Goal: Task Accomplishment & Management: Manage account settings

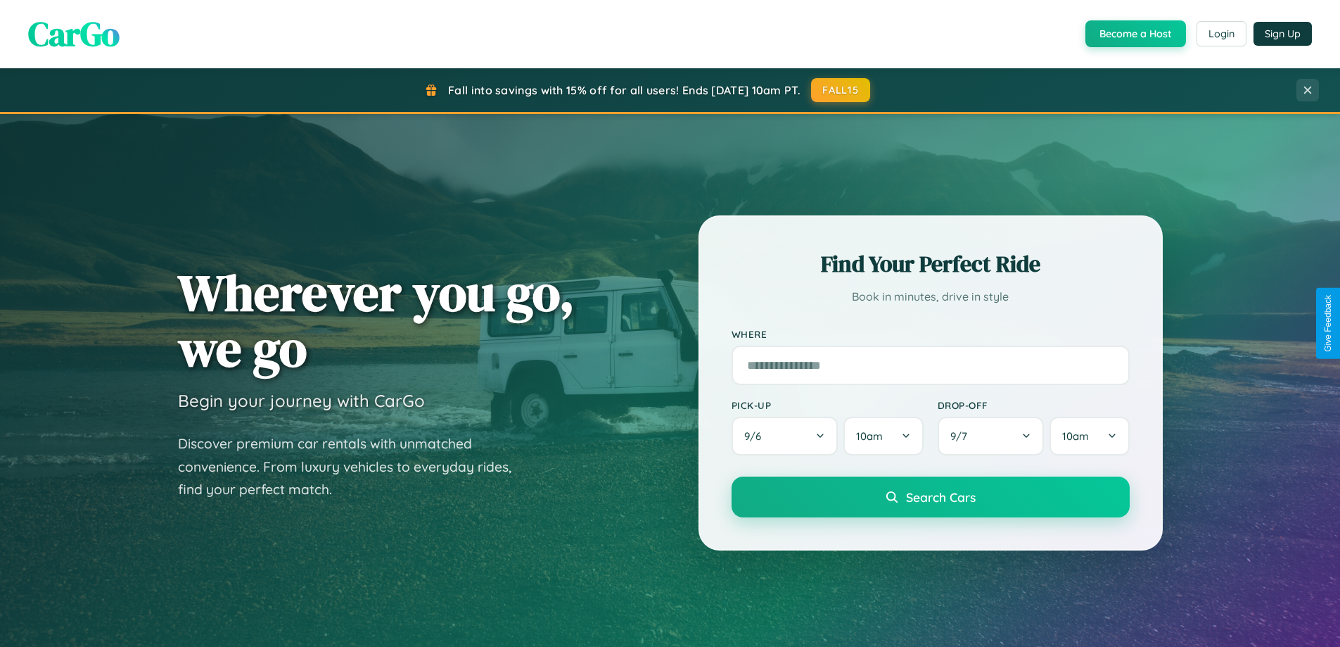
scroll to position [606, 0]
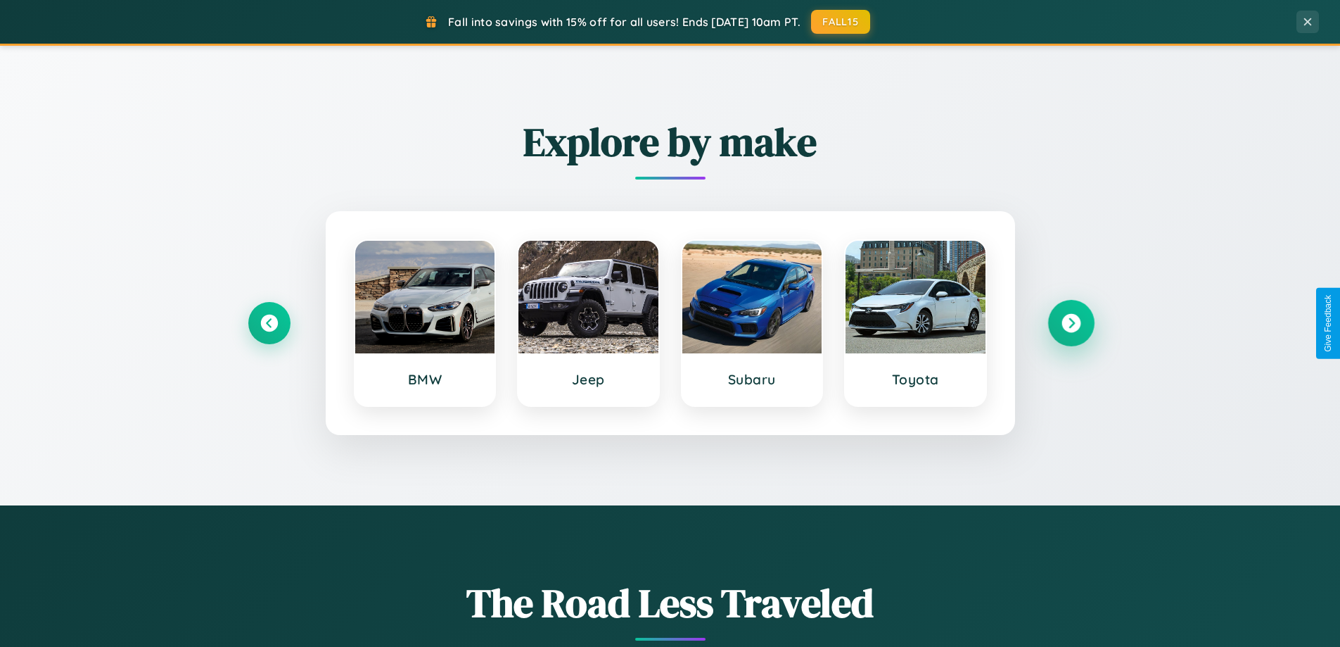
click at [1071, 323] on icon at bounding box center [1071, 323] width 19 height 19
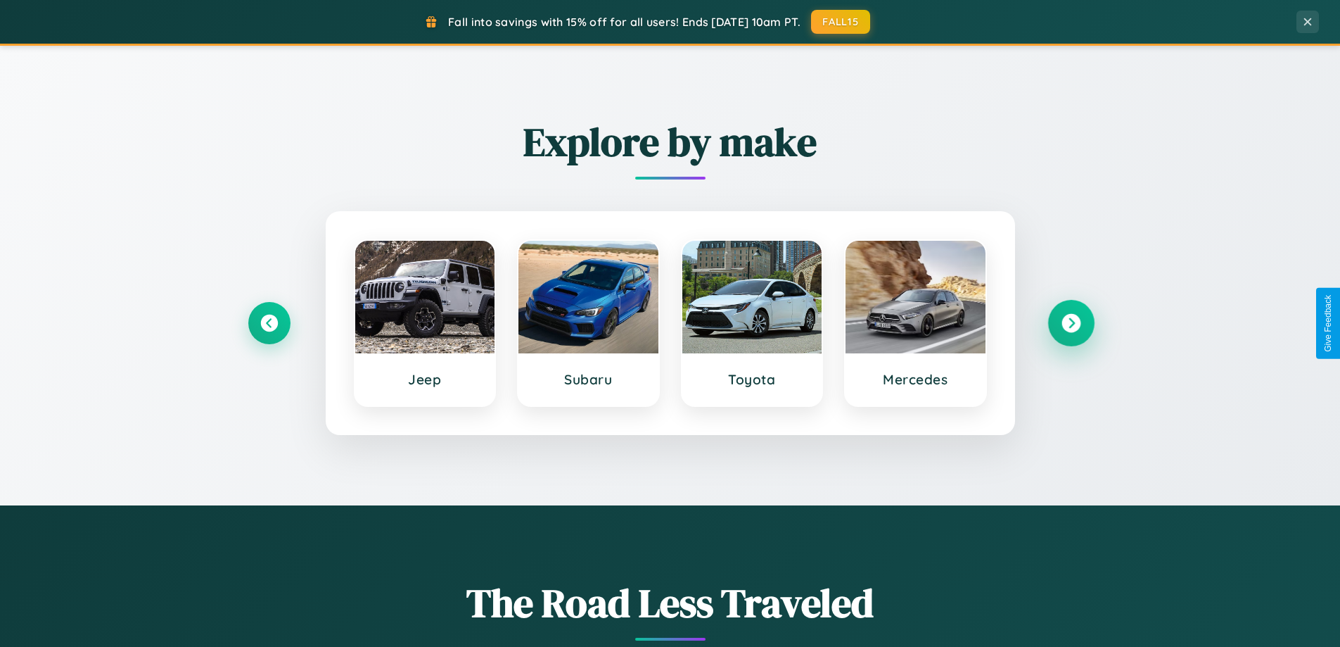
click at [1071, 323] on icon at bounding box center [1071, 323] width 19 height 19
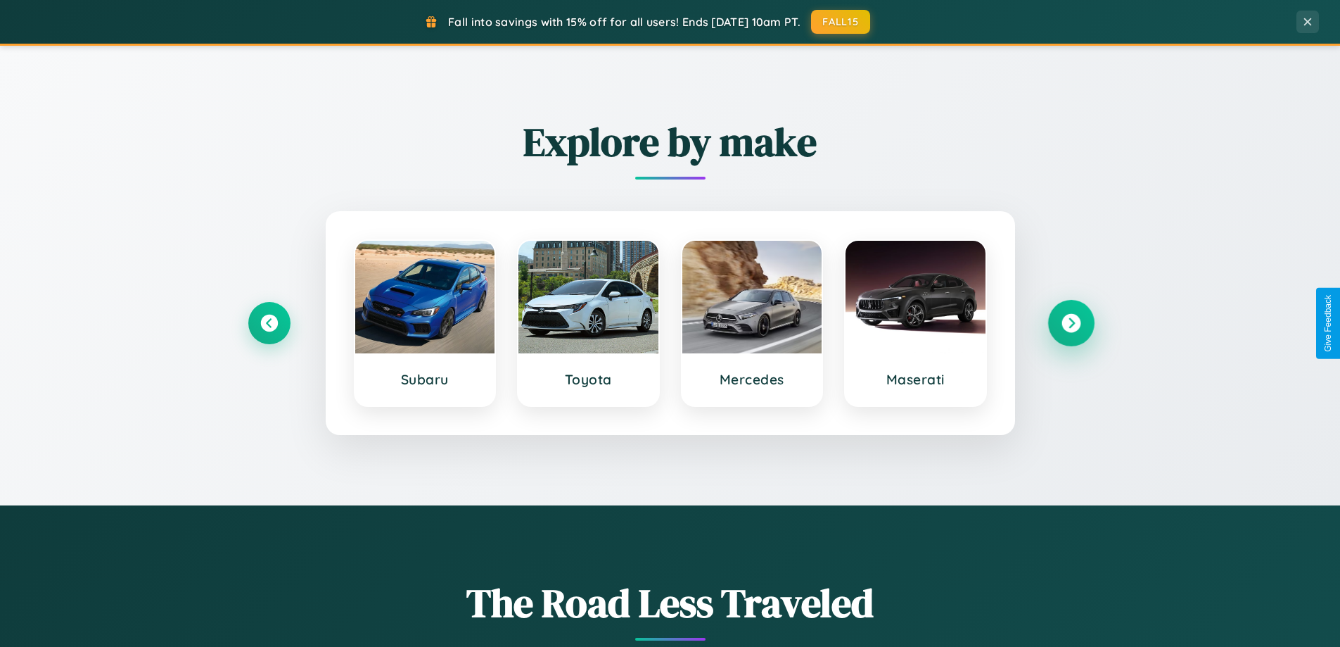
click at [1071, 323] on icon at bounding box center [1071, 323] width 19 height 19
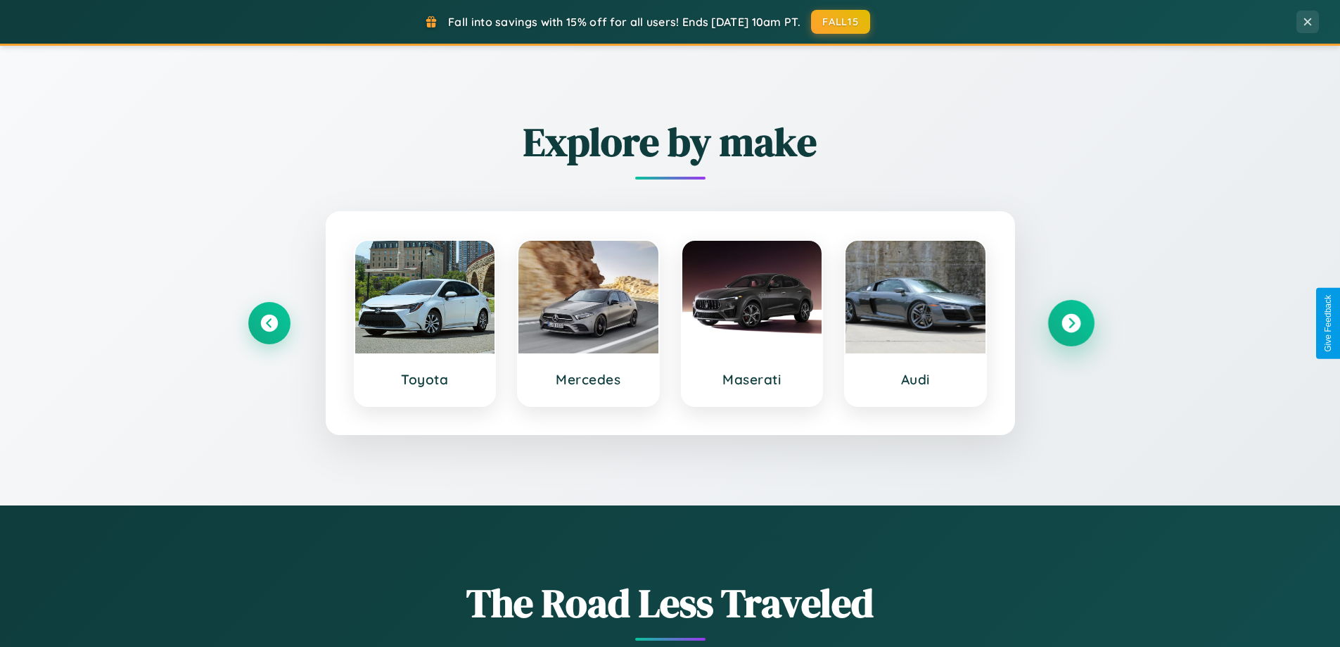
click at [1071, 323] on icon at bounding box center [1071, 323] width 19 height 19
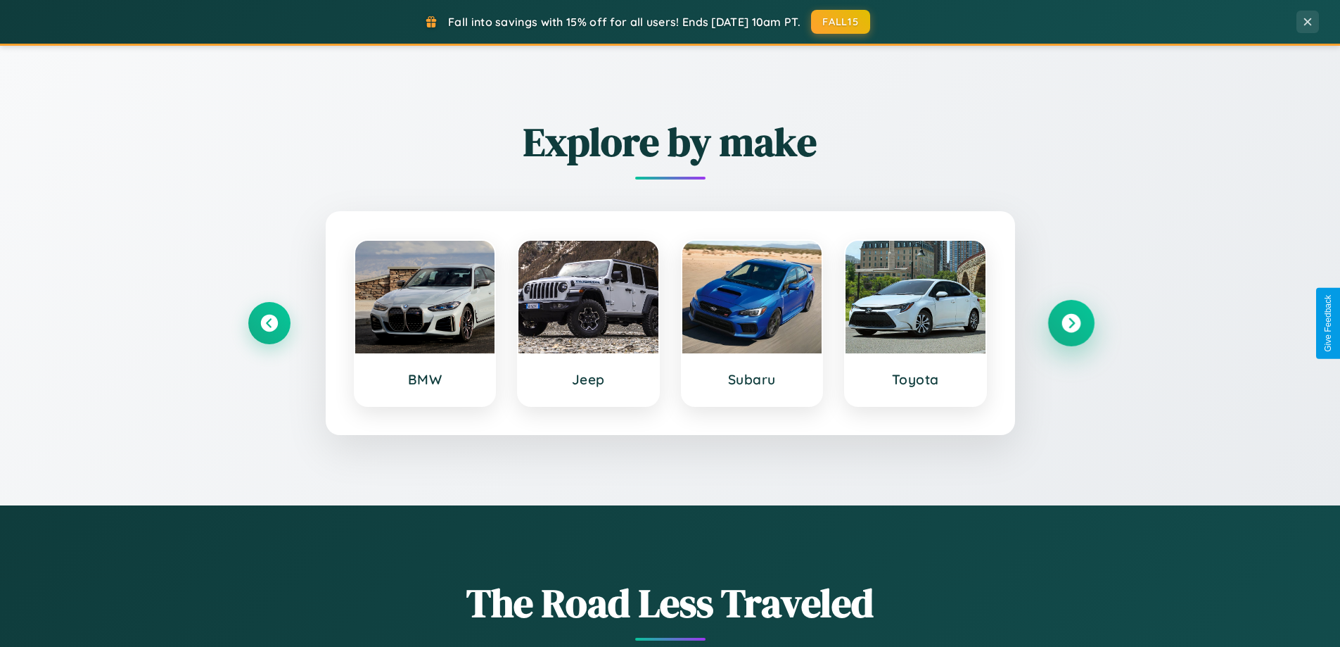
click at [1071, 323] on icon at bounding box center [1071, 323] width 19 height 19
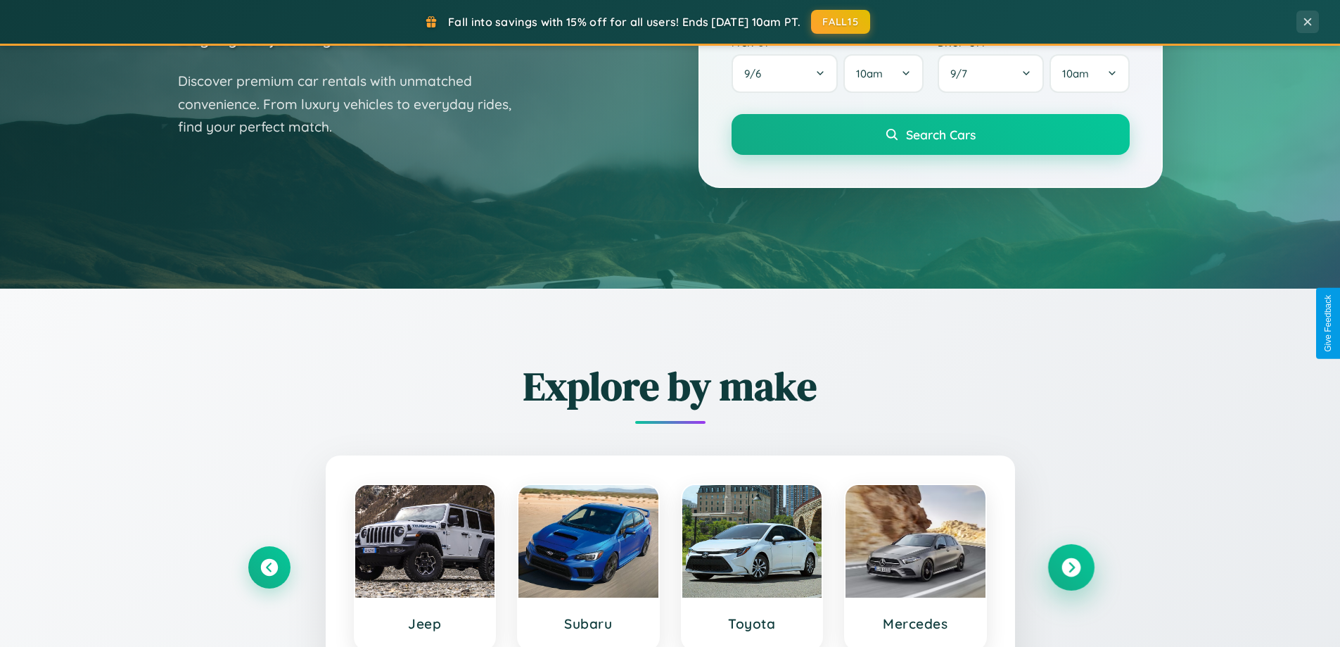
scroll to position [0, 0]
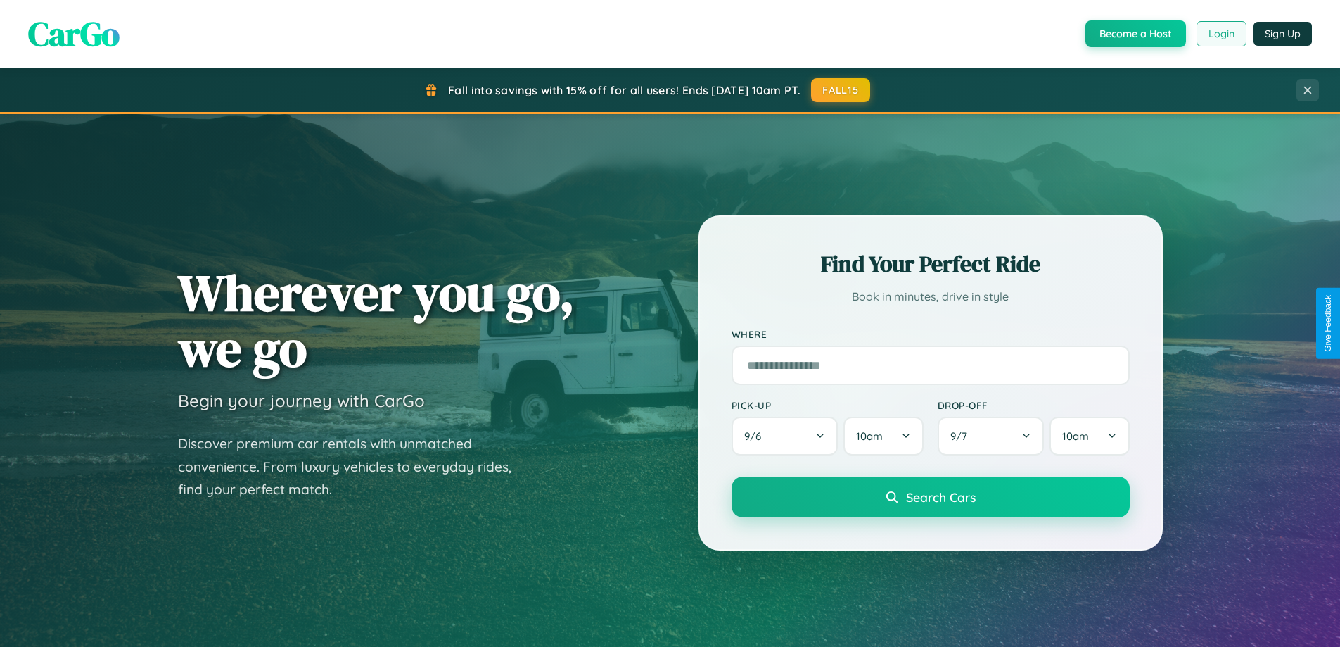
click at [1221, 34] on button "Login" at bounding box center [1222, 33] width 50 height 25
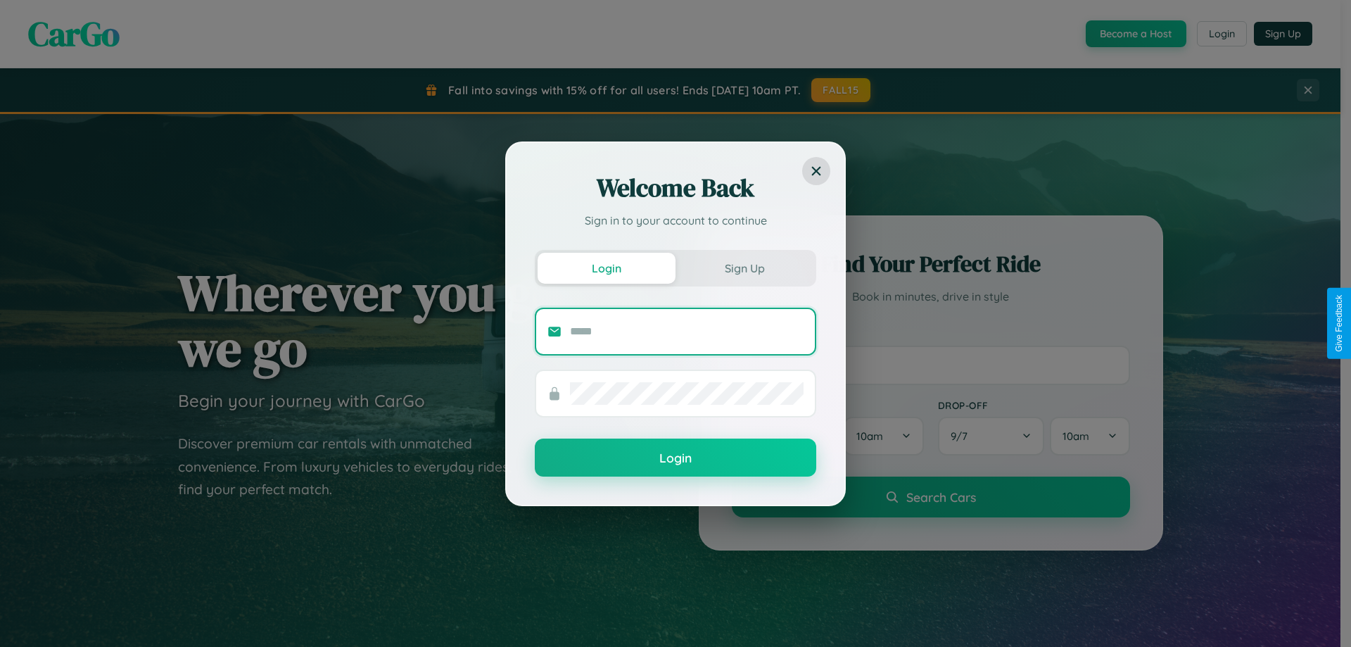
click at [687, 331] on input "text" at bounding box center [687, 331] width 234 height 23
type input "**********"
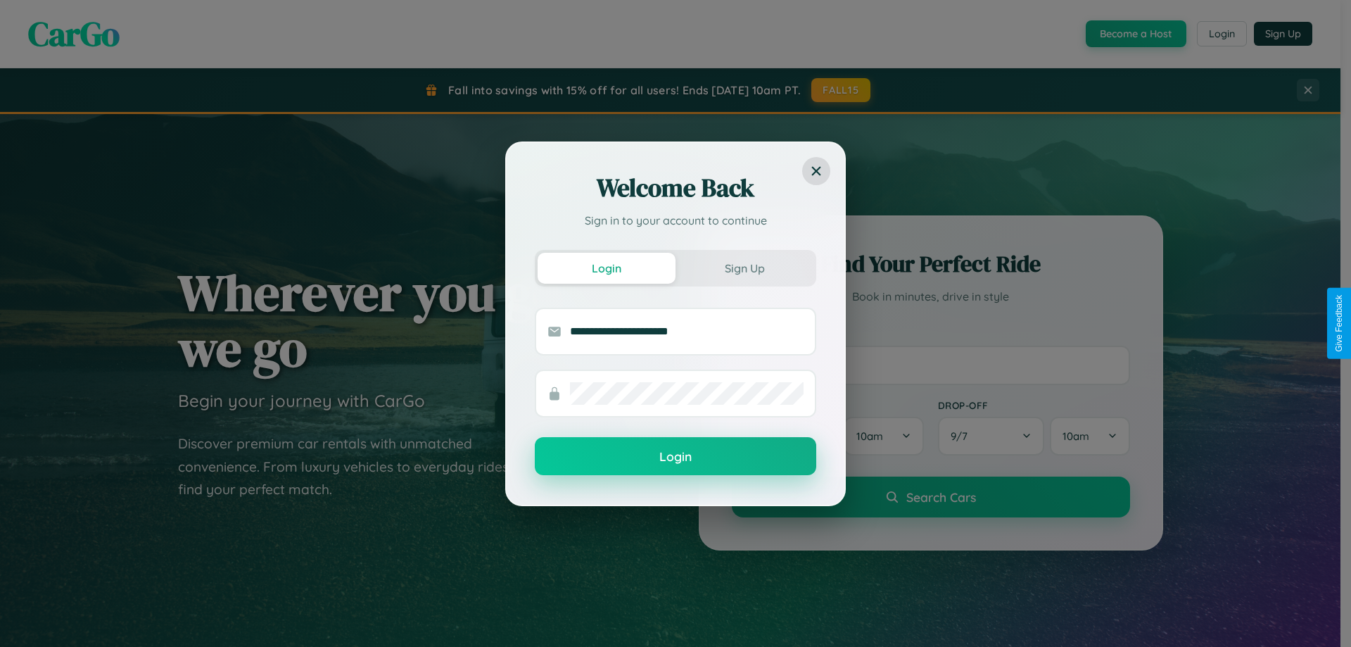
click at [675, 457] on button "Login" at bounding box center [675, 456] width 281 height 38
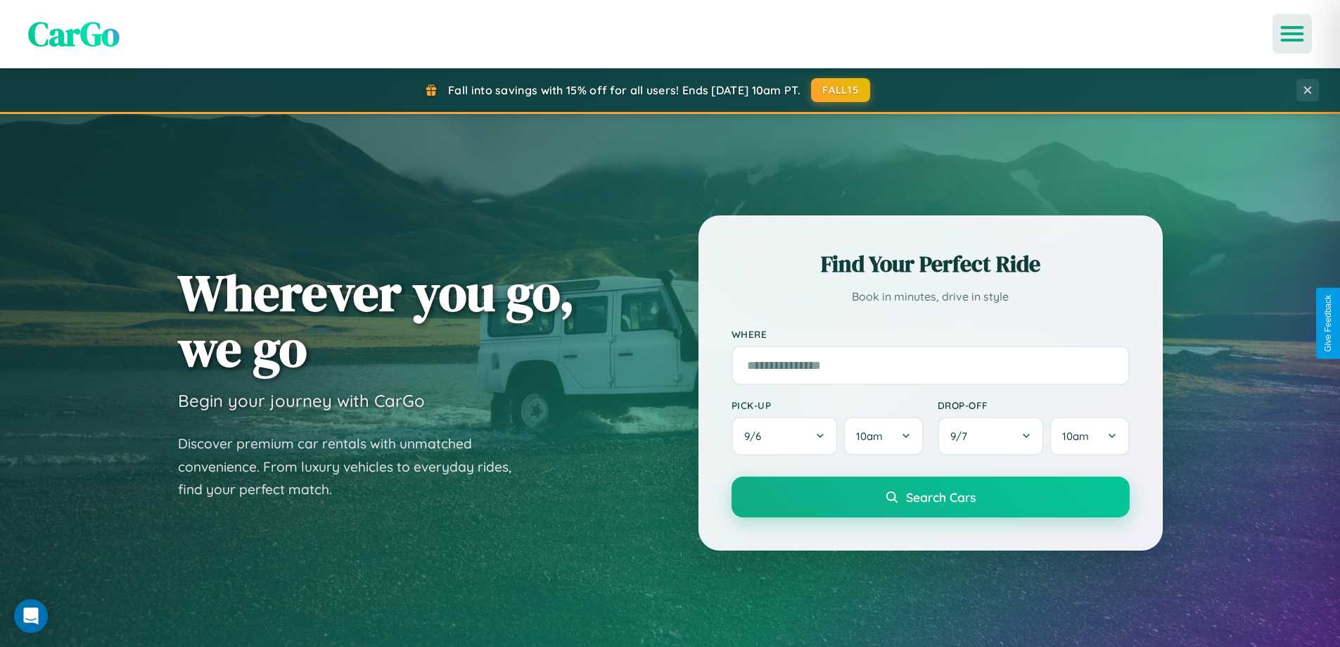
click at [1293, 34] on icon "Open menu" at bounding box center [1293, 33] width 20 height 13
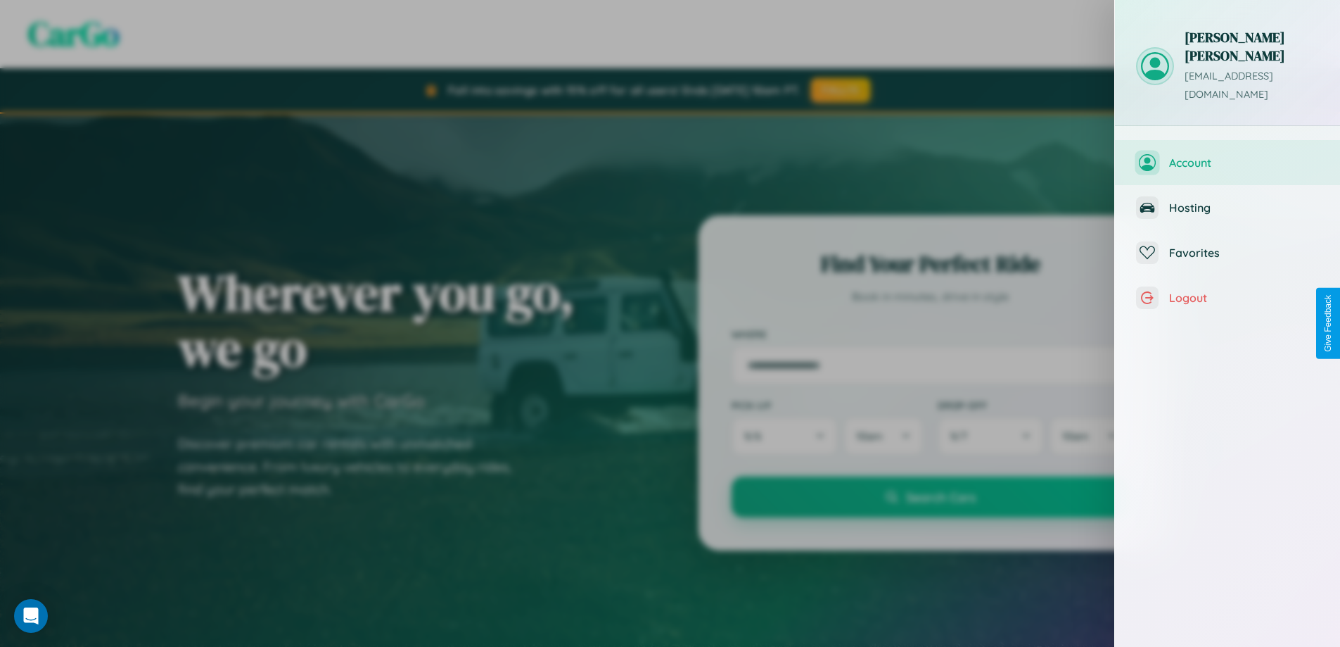
click at [1228, 155] on span "Account" at bounding box center [1244, 162] width 150 height 14
